Goal: Communication & Community: Answer question/provide support

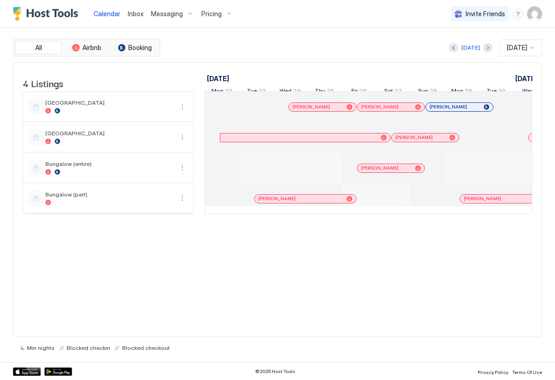
scroll to position [0, 515]
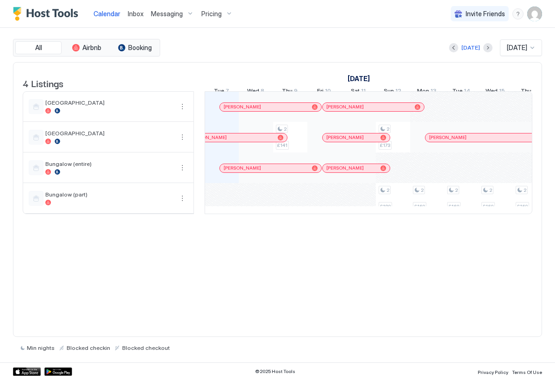
click at [135, 13] on span "Inbox" at bounding box center [136, 14] width 16 height 8
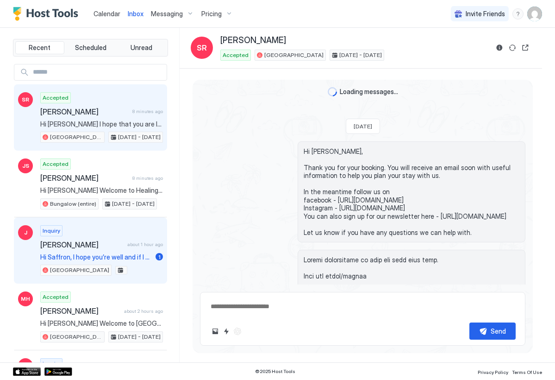
scroll to position [1344, 0]
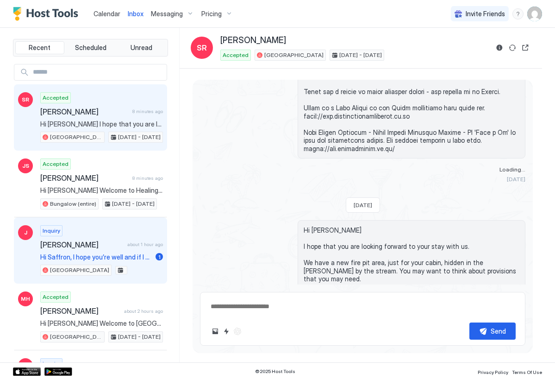
click at [106, 250] on div "Inquiry [PERSON_NAME] about 1 hour ago Hi Saffron, I hope you’re well and if I …" at bounding box center [101, 250] width 123 height 51
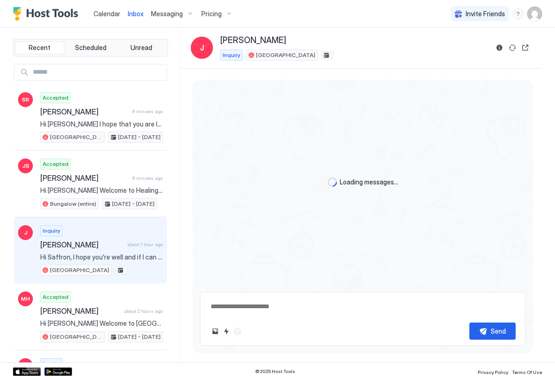
scroll to position [59, 0]
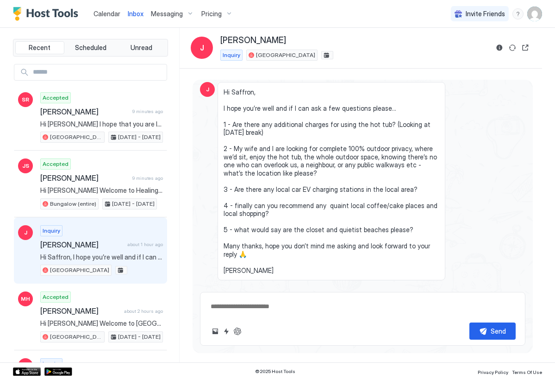
click at [269, 305] on textarea at bounding box center [363, 306] width 306 height 17
type textarea "**********"
click at [488, 331] on button "Send" at bounding box center [493, 330] width 46 height 17
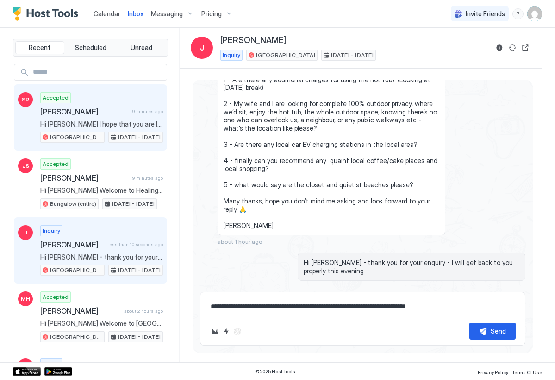
click at [129, 110] on span "[PERSON_NAME]" at bounding box center [84, 111] width 88 height 9
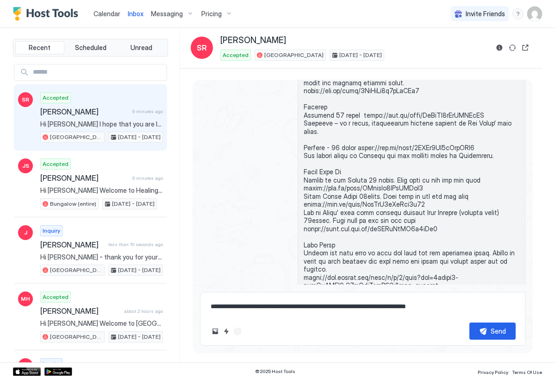
scroll to position [2077, 0]
